Goal: Information Seeking & Learning: Find specific fact

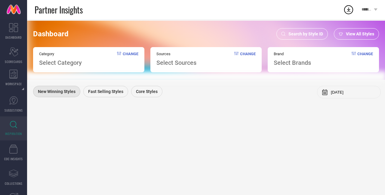
click at [305, 32] on span "Search by Style ID" at bounding box center [305, 34] width 35 height 5
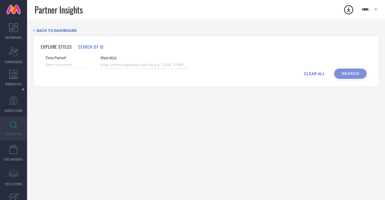
click at [137, 65] on input at bounding box center [143, 65] width 87 height 7
paste input "33115421 32023913 32020548 32387155 32024481 32387201 31387918 32024375 3202443…"
type input "33115421 32023913 32020548 32387155 32024481 32387201 31387918 32024375 3202443…"
select select "8"
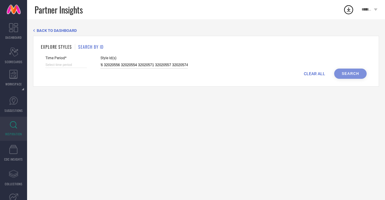
select select "2025"
select select "9"
select select "2025"
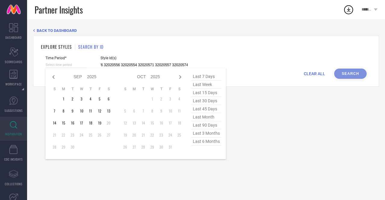
click at [69, 67] on input at bounding box center [65, 65] width 41 height 6
type input "33115421 32023913 32020548 32387155 32024481 32387201 31387918 32024375 3202443…"
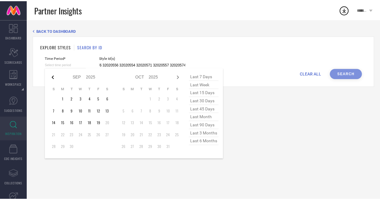
scroll to position [0, 0]
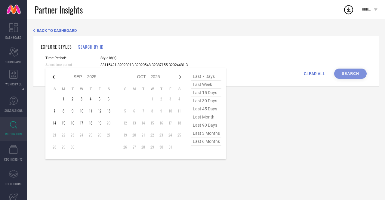
click at [54, 79] on icon at bounding box center [53, 76] width 7 height 7
select select "7"
select select "2025"
select select "8"
select select "2025"
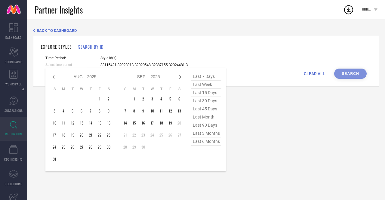
click at [217, 126] on span "last 90 days" at bounding box center [206, 125] width 30 height 8
type input "[DATE] to [DATE]"
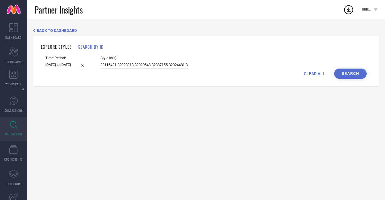
click at [358, 75] on button "Search" at bounding box center [350, 74] width 32 height 10
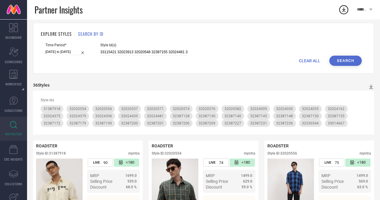
scroll to position [11, 0]
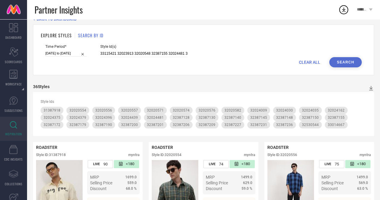
click at [314, 62] on span "CLEAR ALL" at bounding box center [309, 62] width 21 height 5
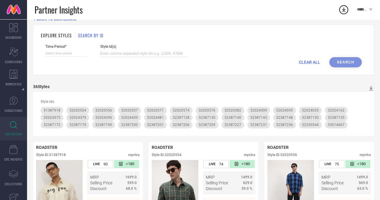
click at [124, 53] on input at bounding box center [143, 53] width 87 height 7
paste input "31722762 32530798 32530756 32530760 32530795 32530742 32530722 32530769 3253080…"
type input "31722762 32530798 32530756 32530760 32530795 32530742 32530722 32530769 3253080…"
select select "8"
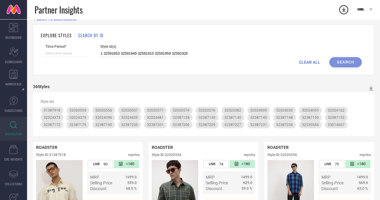
select select "2025"
select select "9"
select select "2025"
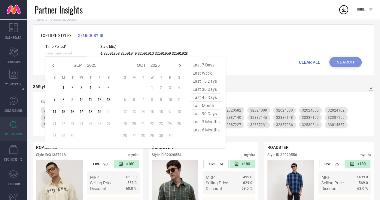
click at [80, 56] on input at bounding box center [65, 53] width 41 height 6
type input "31722762 32530798 32530756 32530760 32530795 32530742 32530722 32530769 3253080…"
click at [210, 115] on span "last 90 days" at bounding box center [206, 114] width 30 height 8
type input "[DATE] to [DATE]"
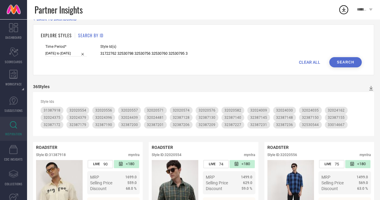
click at [355, 64] on button "Search" at bounding box center [346, 62] width 32 height 10
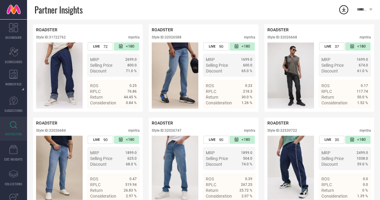
scroll to position [132, 0]
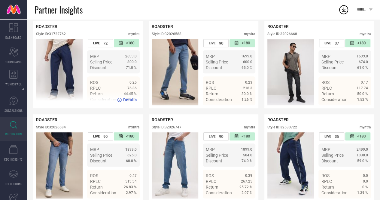
click at [62, 36] on div "Style ID: 31722762" at bounding box center [51, 34] width 30 height 4
copy div "31722762"
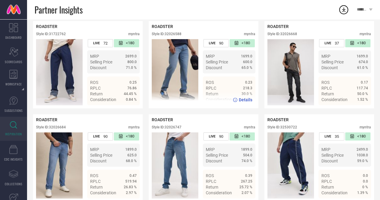
click at [173, 36] on div "Style ID: 32026588" at bounding box center [167, 34] width 30 height 4
copy div "32026588"
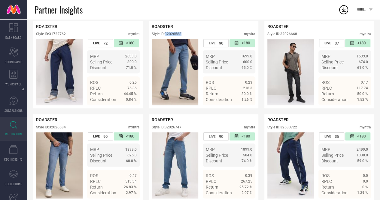
scroll to position [0, 0]
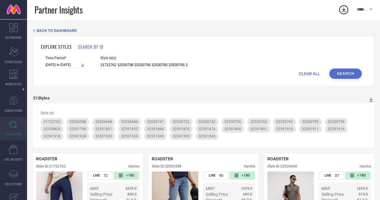
click at [318, 75] on span "CLEAR ALL" at bounding box center [309, 73] width 21 height 5
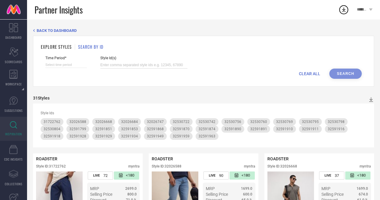
click at [127, 65] on input at bounding box center [143, 65] width 87 height 7
paste input "33014711 32591469 33014724 32591607 33014712 32591473 32591569 32591598 3301472…"
type input "33014711 32591469 33014724 32591607 33014712 32591473 32591569 32591598 3301472…"
select select "8"
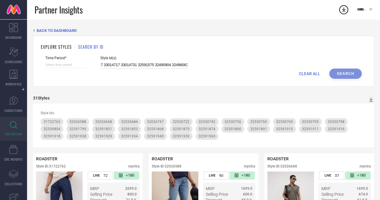
select select "2025"
select select "9"
select select "2025"
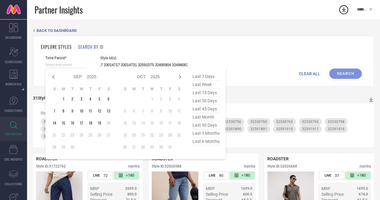
click at [63, 65] on input at bounding box center [65, 65] width 41 height 6
type input "33014711 32591469 33014724 32591607 33014712 32591473 32591569 32591598 3301472…"
click at [201, 142] on span "last 6 months" at bounding box center [206, 141] width 30 height 8
type input "[DATE] to [DATE]"
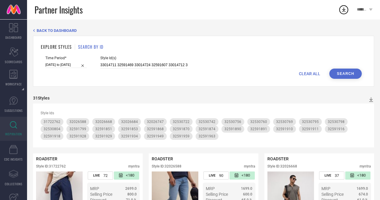
click at [345, 74] on button "Search" at bounding box center [346, 74] width 32 height 10
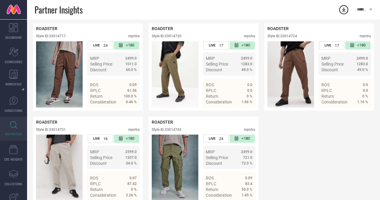
scroll to position [517, 0]
